Goal: Transaction & Acquisition: Book appointment/travel/reservation

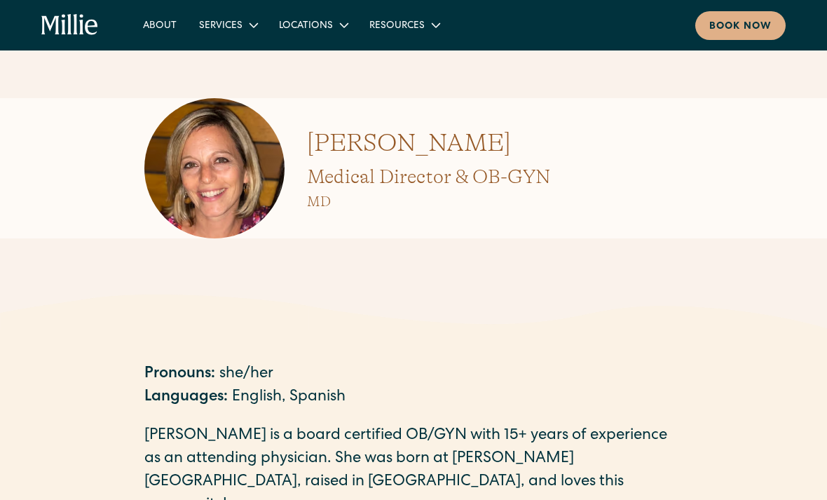
click at [310, 23] on div "Locations" at bounding box center [306, 26] width 54 height 15
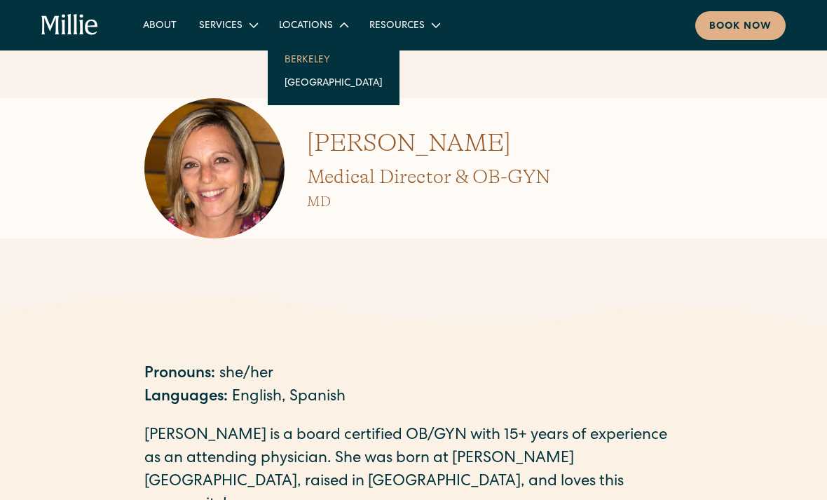
click at [300, 66] on link "Berkeley" at bounding box center [333, 59] width 121 height 23
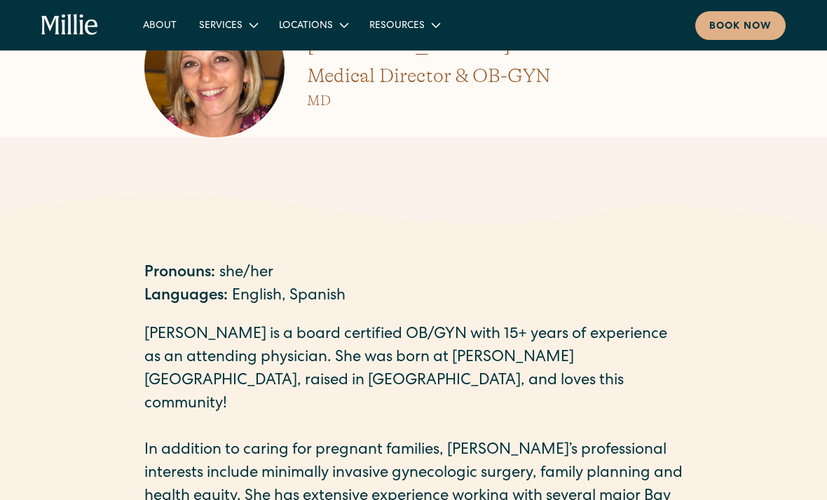
scroll to position [62, 0]
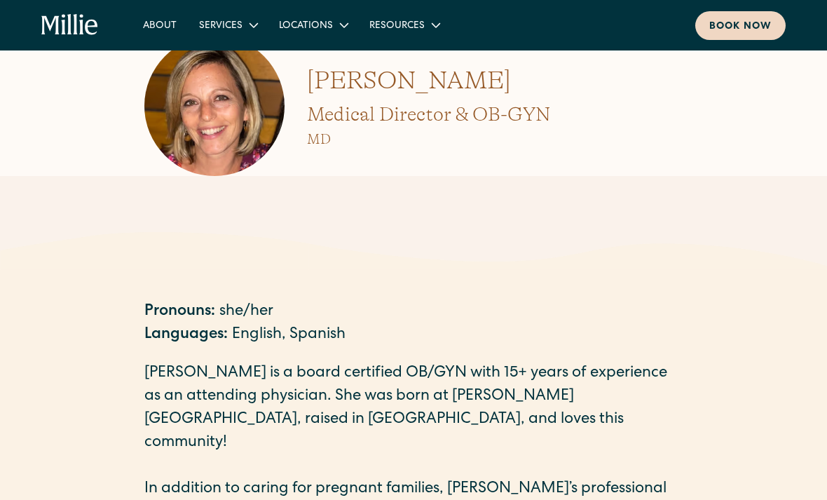
click at [731, 22] on div "Book now" at bounding box center [740, 27] width 62 height 15
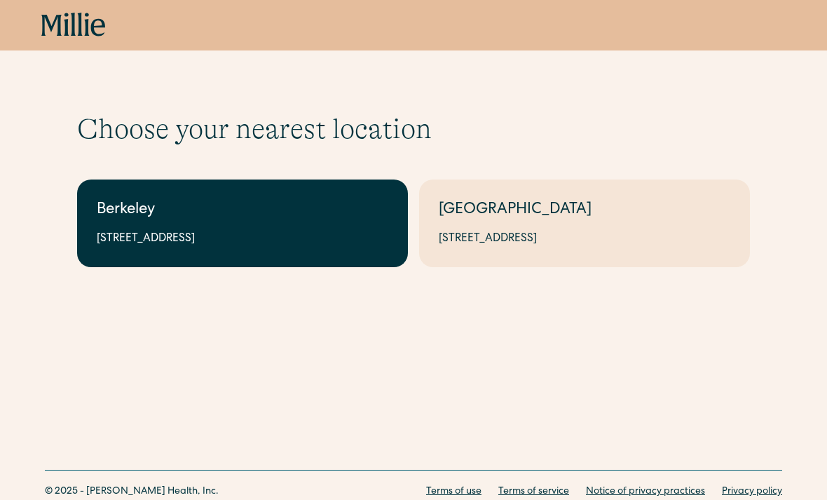
click at [127, 245] on div "[STREET_ADDRESS]" at bounding box center [243, 239] width 292 height 17
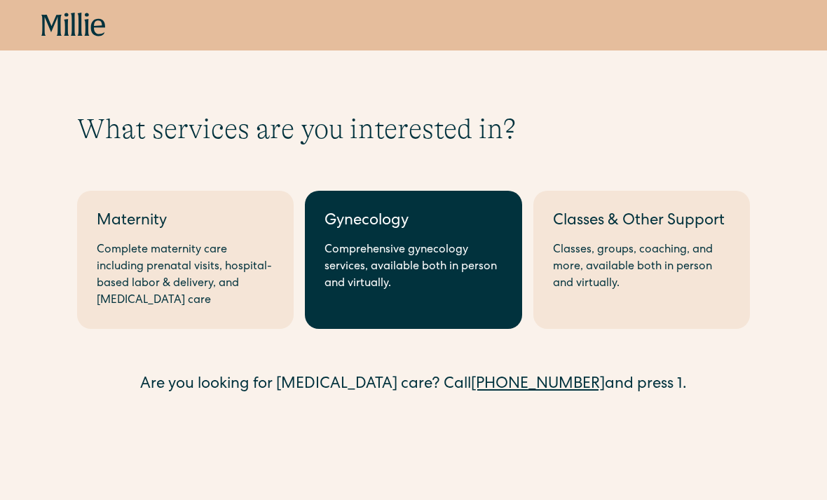
click at [362, 281] on div "Comprehensive gynecology services, available both in person and virtually." at bounding box center [413, 267] width 177 height 50
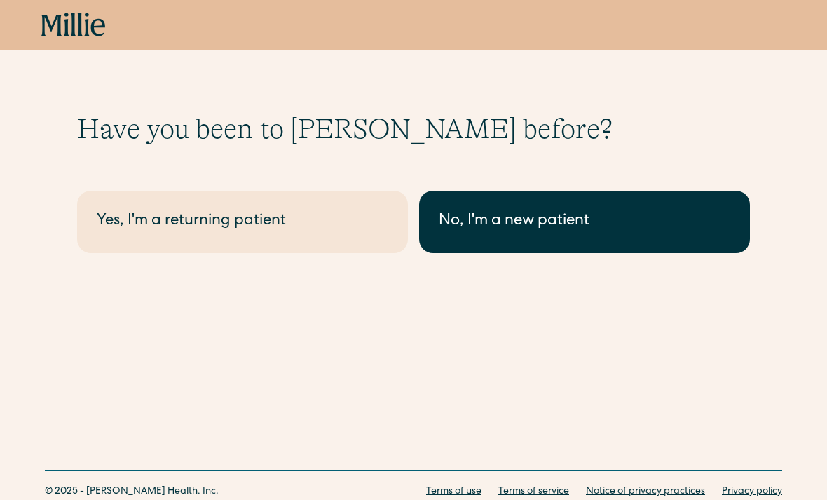
click at [502, 214] on div "No, I'm a new patient" at bounding box center [585, 221] width 292 height 23
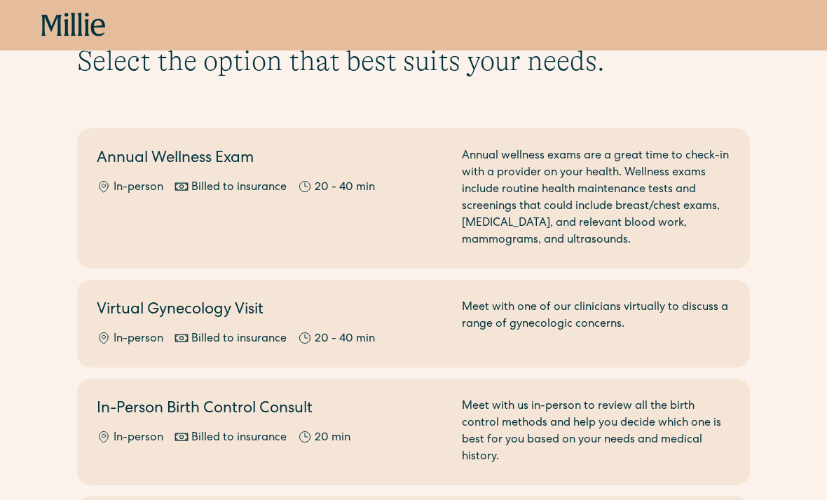
scroll to position [61, 0]
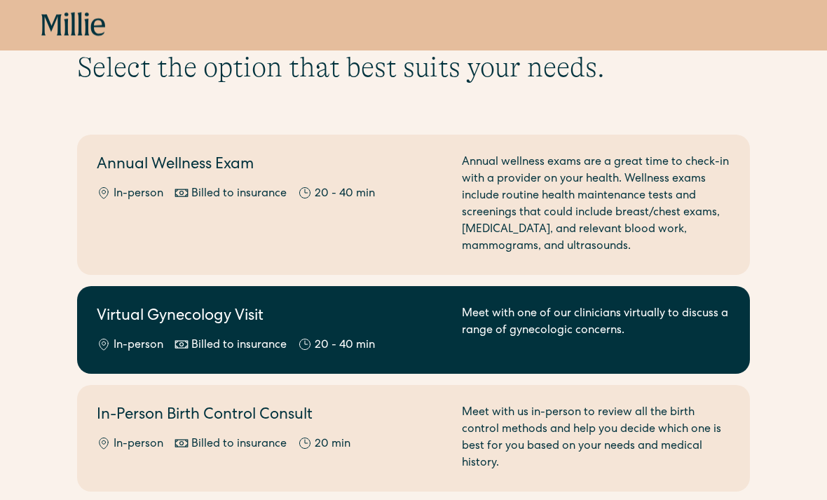
click at [123, 360] on link "Virtual Gynecology Visit In-person Billed to insurance 20 - 40 min Meet with on…" at bounding box center [413, 331] width 673 height 88
click at [109, 297] on link "Virtual Gynecology Visit In-person Billed to insurance 20 - 40 min Meet with on…" at bounding box center [413, 330] width 673 height 88
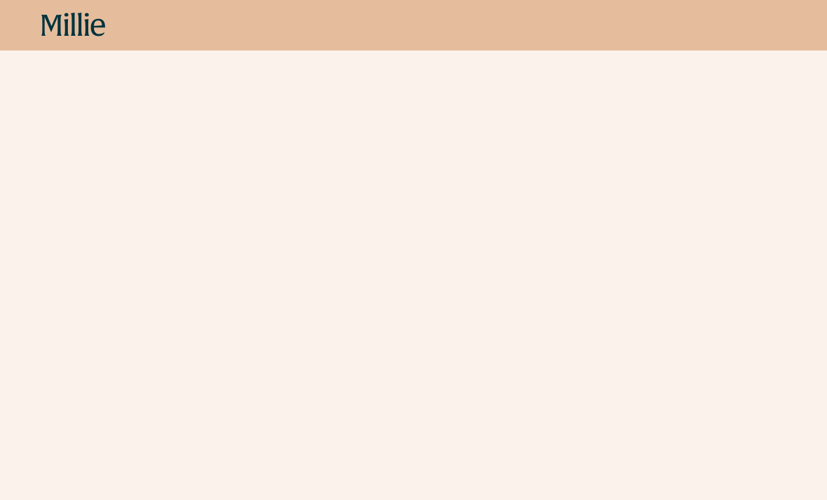
scroll to position [2767, 0]
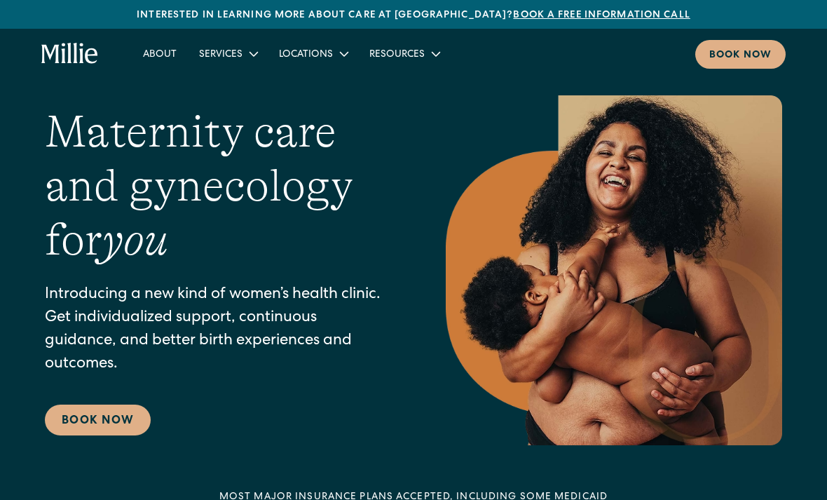
click at [407, 57] on div "Resources" at bounding box center [396, 55] width 55 height 15
click at [301, 62] on div "Locations" at bounding box center [306, 55] width 54 height 15
click at [238, 64] on div "Services" at bounding box center [228, 53] width 80 height 23
click at [161, 62] on link "About" at bounding box center [160, 53] width 56 height 23
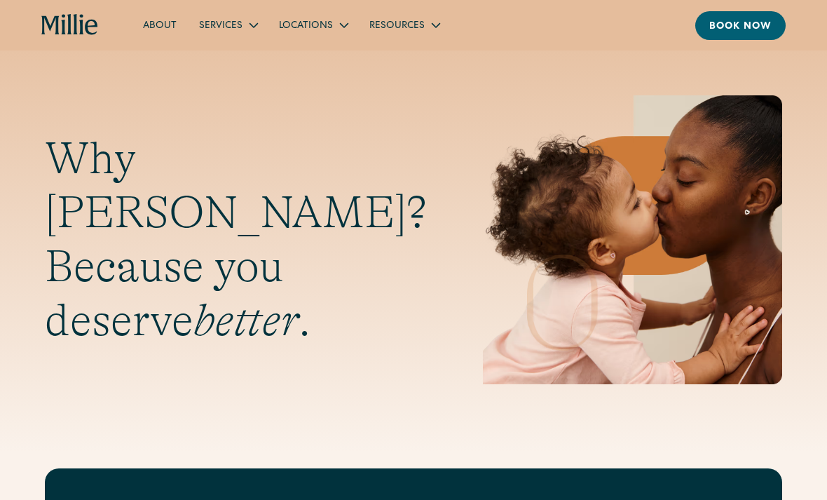
click at [225, 28] on div "Services" at bounding box center [220, 26] width 43 height 15
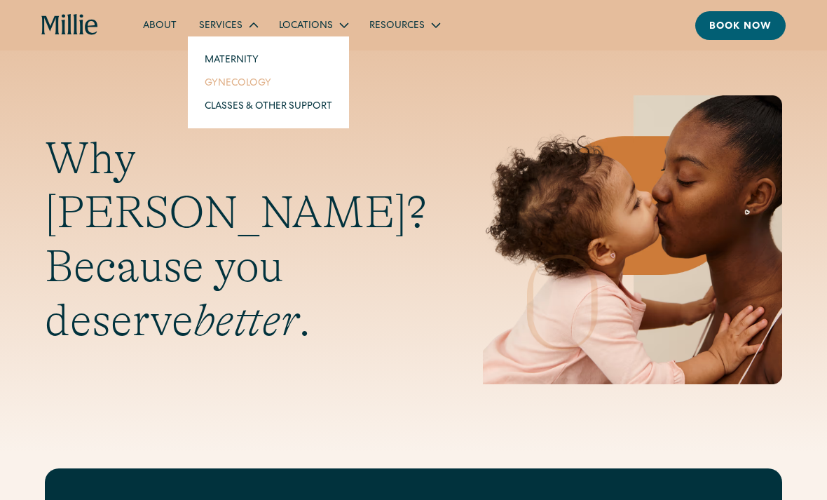
click at [226, 92] on link "Gynecology" at bounding box center [268, 82] width 150 height 23
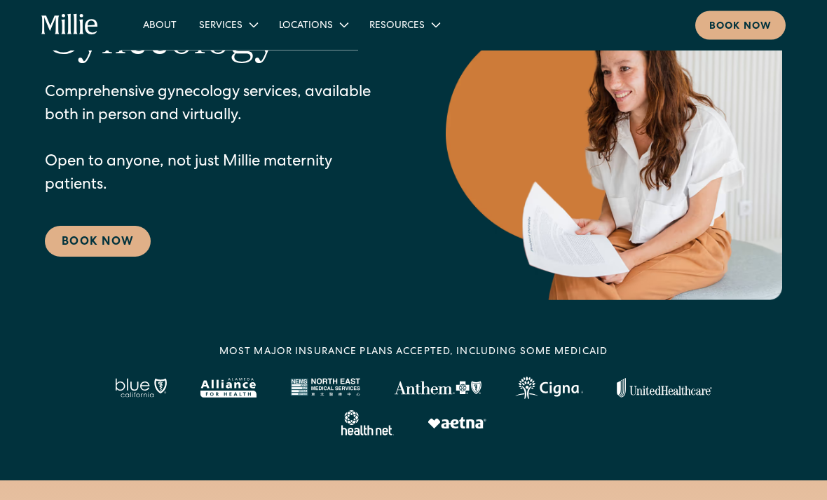
scroll to position [201, 0]
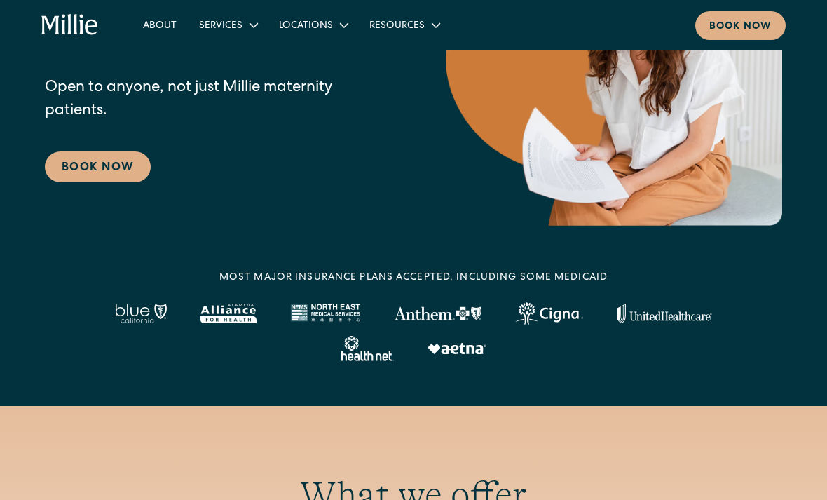
click at [627, 305] on img at bounding box center [664, 314] width 95 height 20
click at [634, 309] on img at bounding box center [664, 314] width 95 height 20
click at [642, 317] on img at bounding box center [664, 314] width 95 height 20
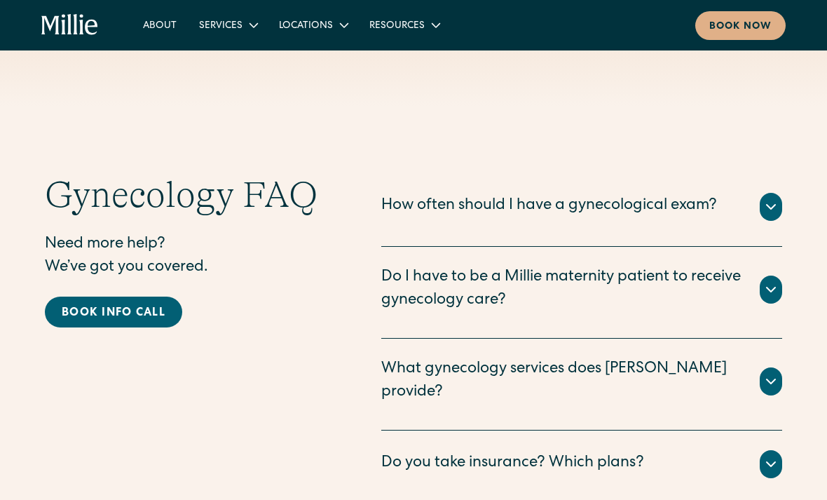
scroll to position [2679, 0]
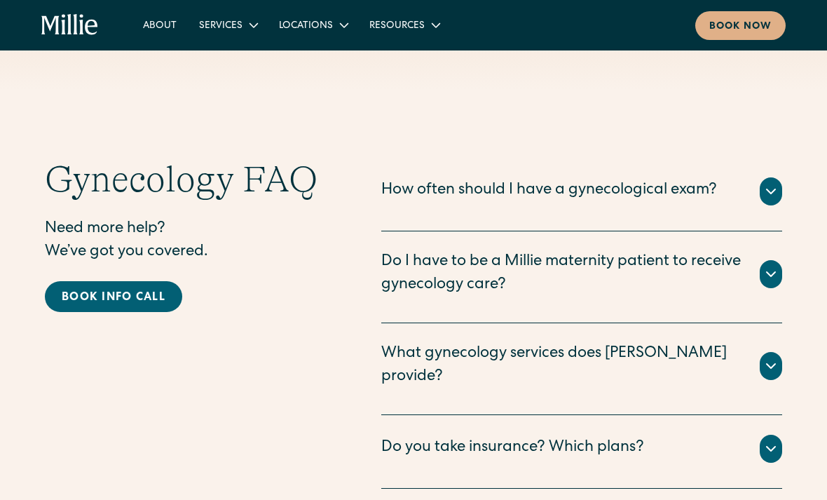
click at [407, 437] on div "Do you take insurance? Which plans?" at bounding box center [512, 448] width 263 height 23
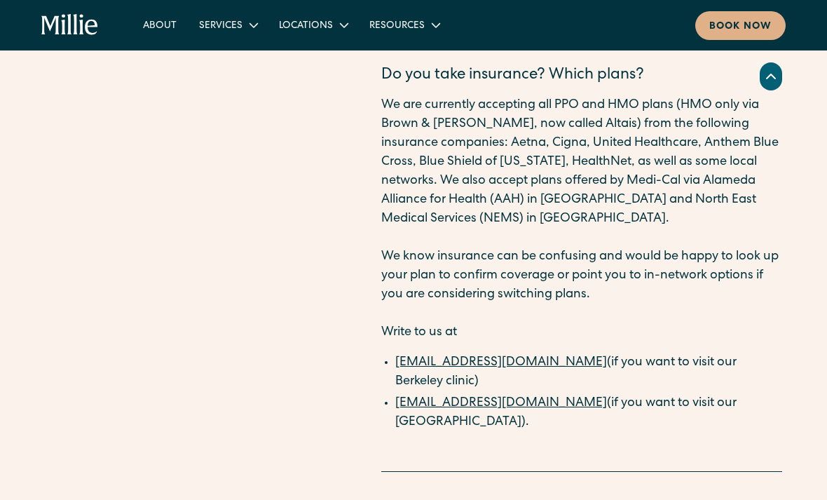
scroll to position [3050, 0]
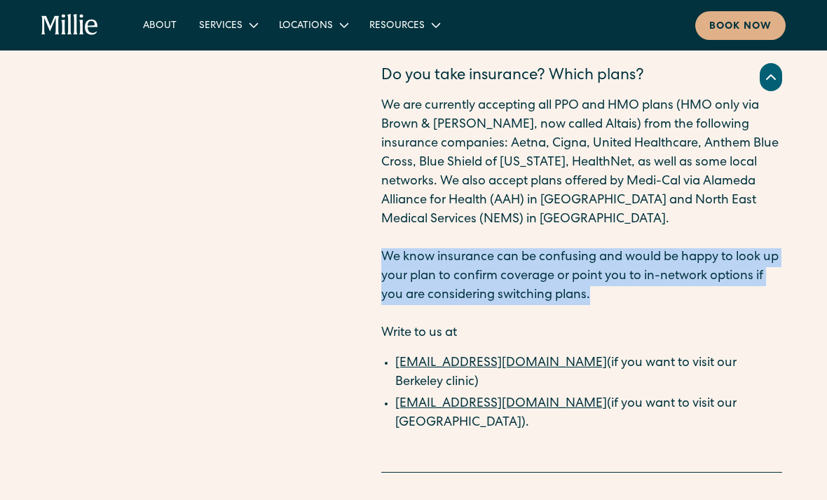
copy p "We know insurance can be confusing and would be happy to look up your plan to c…"
